Goal: Go to known website: Go to known website

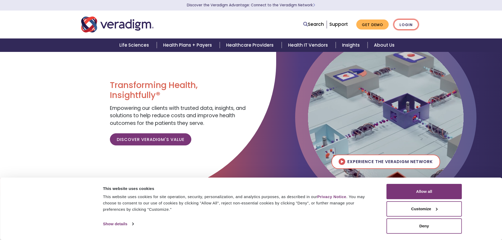
click at [408, 22] on link "Login" at bounding box center [406, 24] width 25 height 11
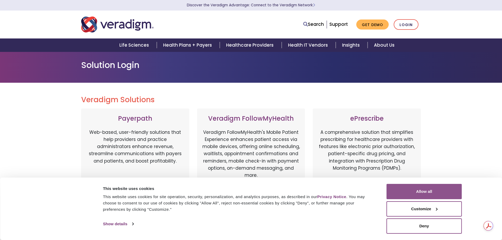
click at [433, 190] on button "Allow all" at bounding box center [424, 191] width 75 height 15
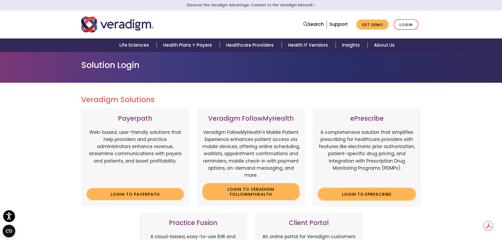
click at [382, 195] on link "Login to ePrescribe" at bounding box center [367, 194] width 98 height 12
